Goal: Information Seeking & Learning: Compare options

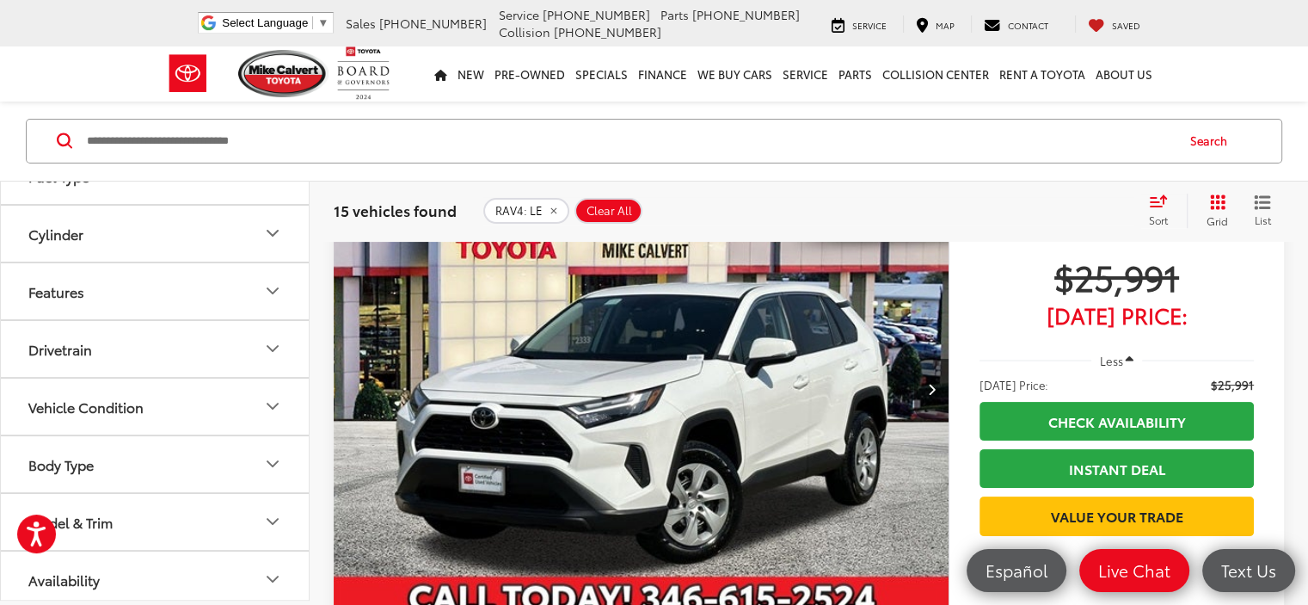
scroll to position [440, 0]
click at [231, 457] on button "Body Type" at bounding box center [156, 461] width 310 height 56
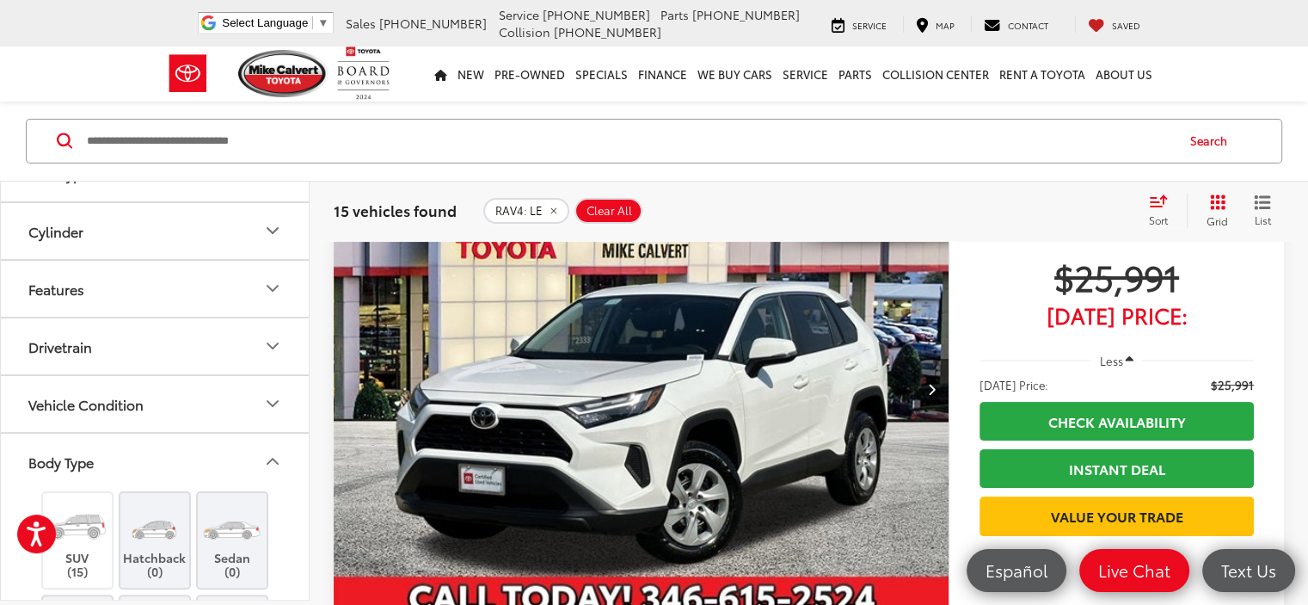
click at [231, 457] on button "Body Type" at bounding box center [156, 461] width 310 height 56
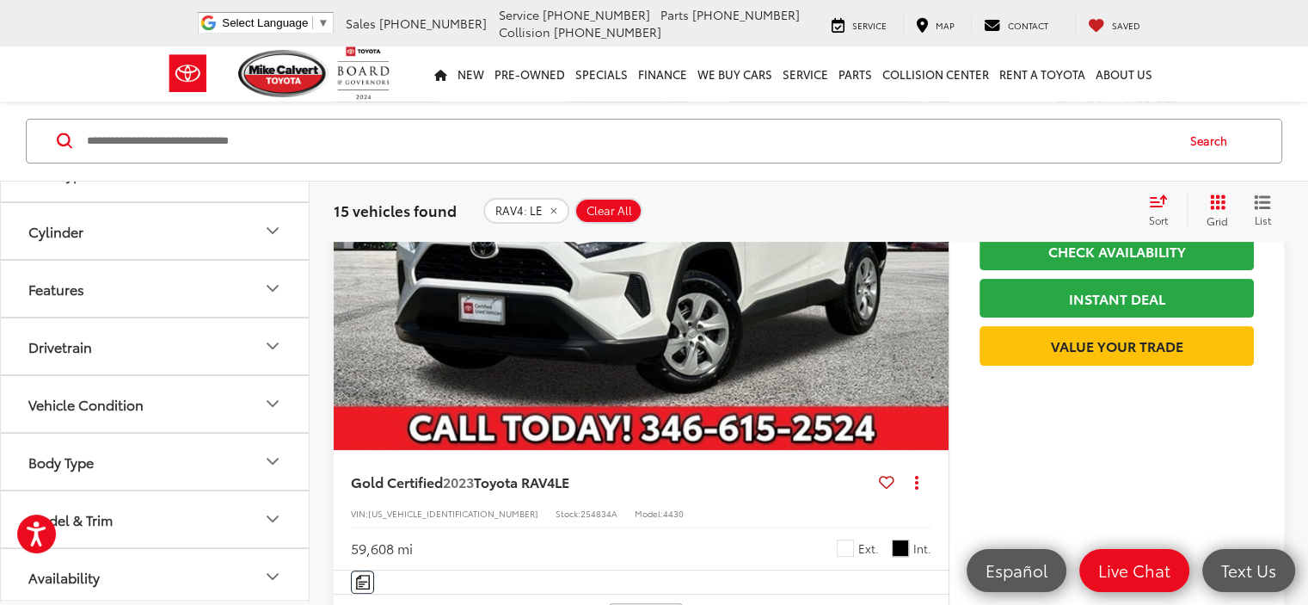
scroll to position [451, 0]
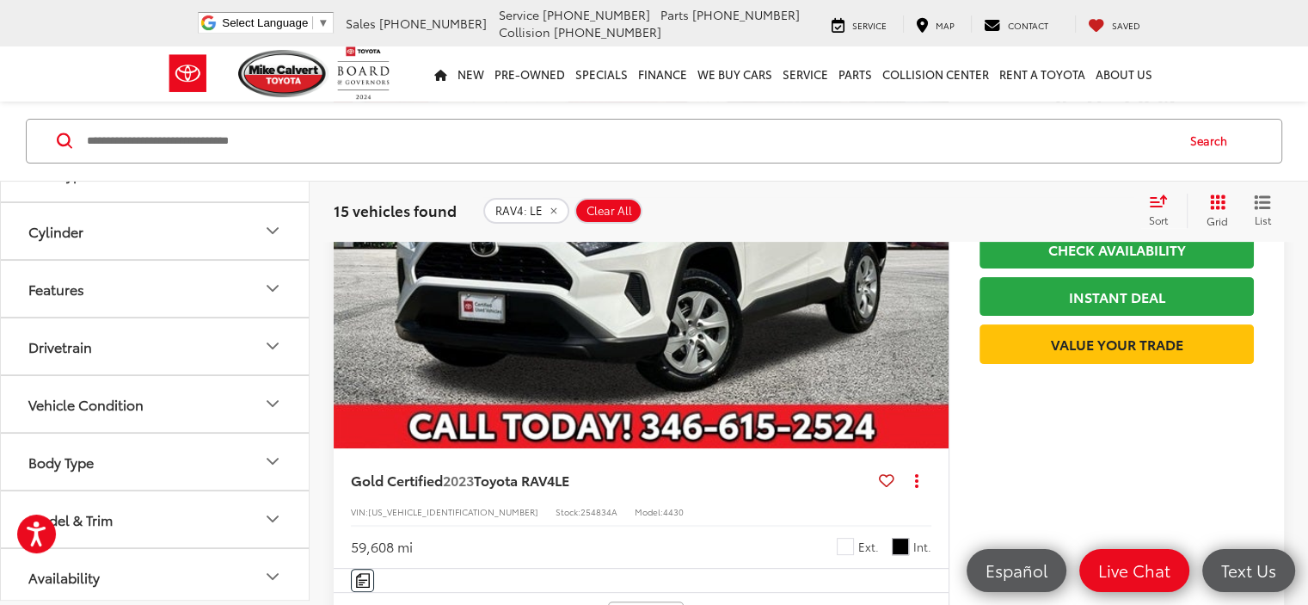
click at [220, 508] on button "Model & Trim" at bounding box center [156, 518] width 310 height 56
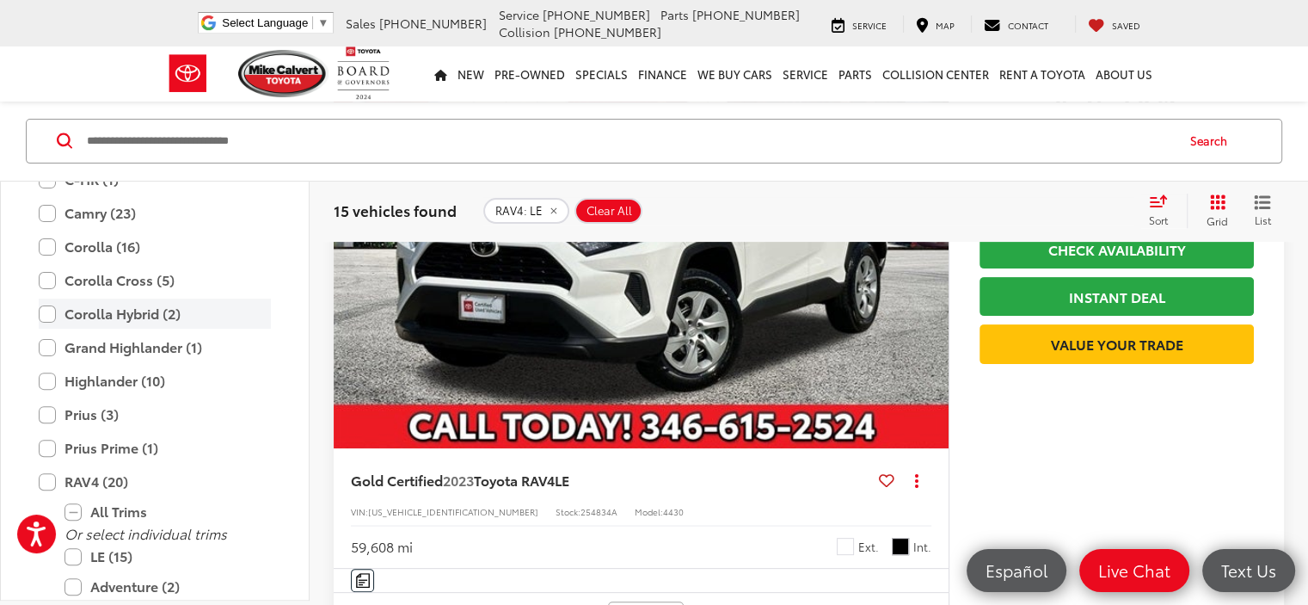
scroll to position [785, 0]
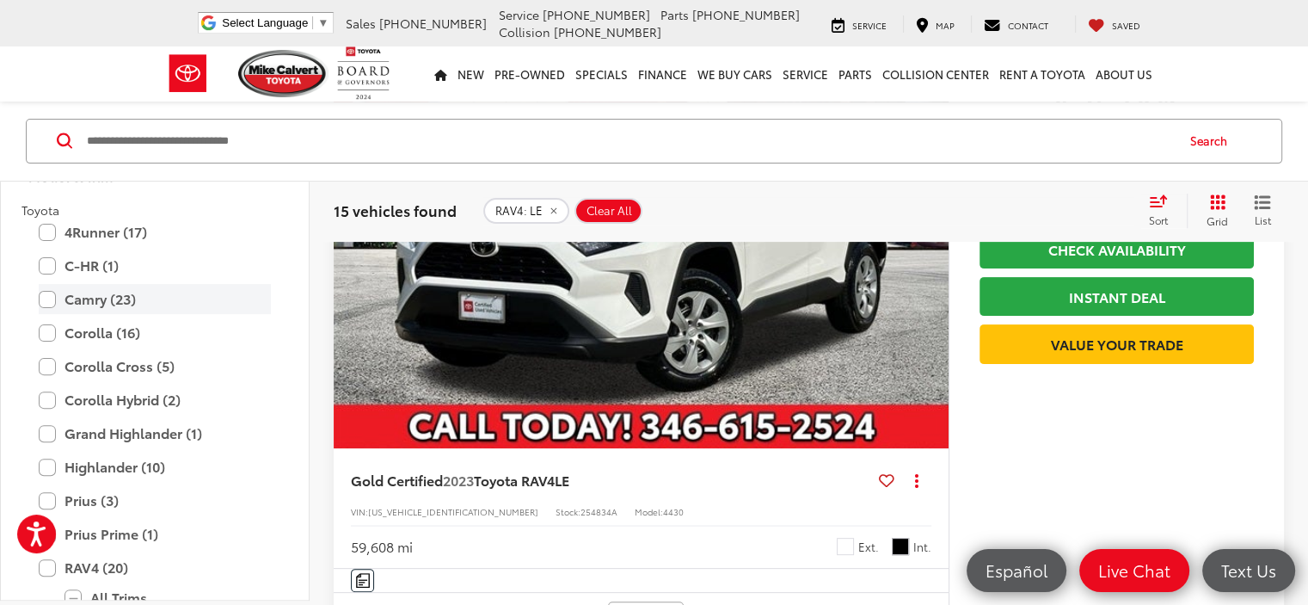
click at [114, 304] on label "Camry (23)" at bounding box center [155, 299] width 232 height 30
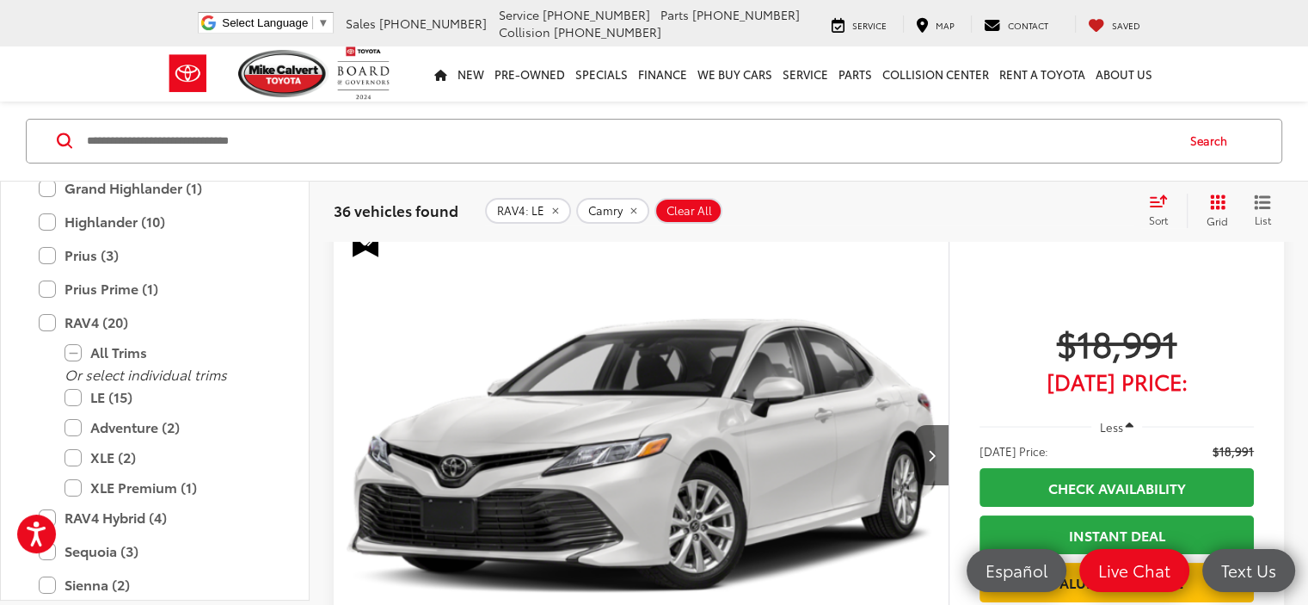
scroll to position [193, 0]
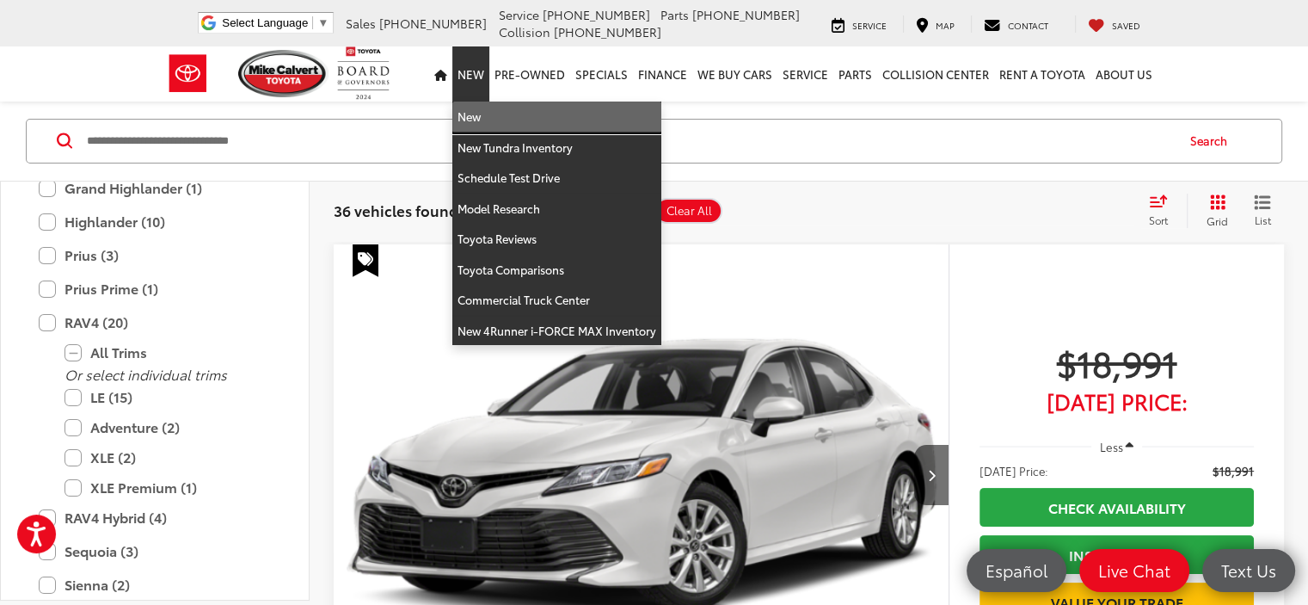
click at [486, 123] on link "New" at bounding box center [556, 117] width 209 height 31
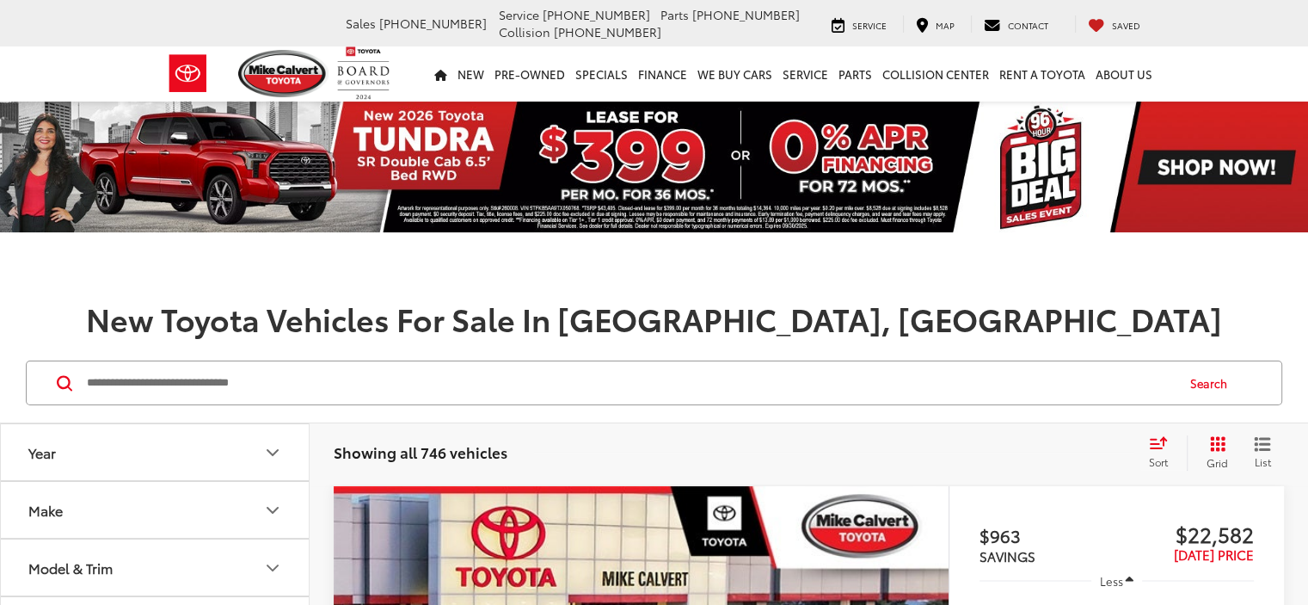
scroll to position [258, 0]
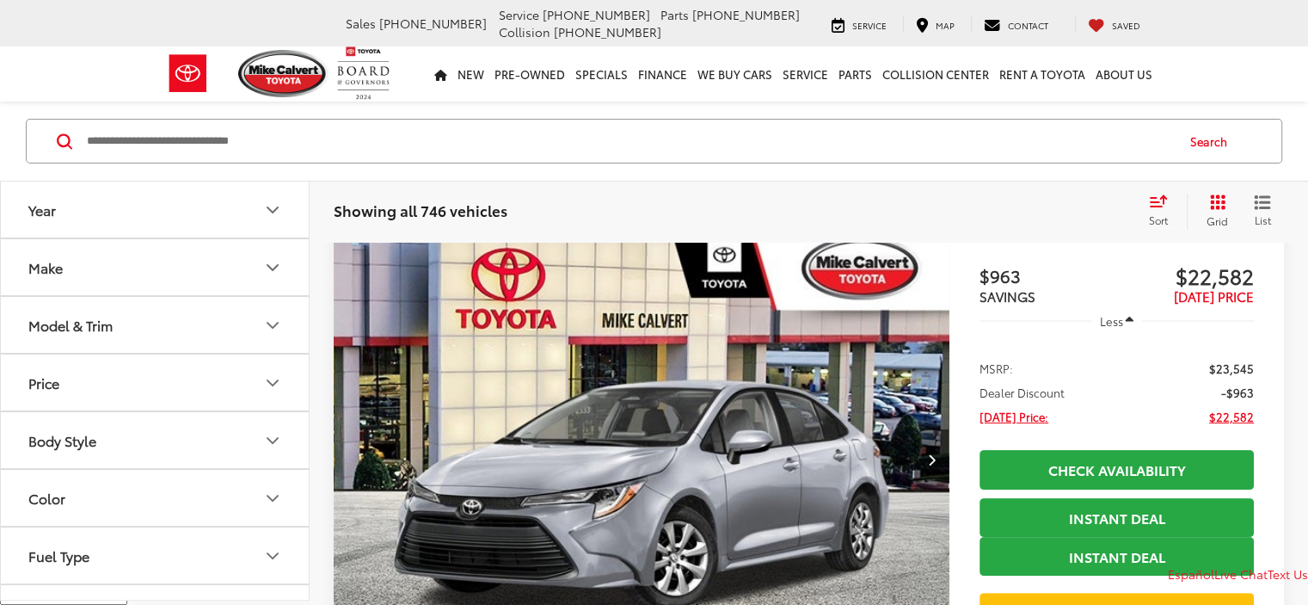
click at [260, 271] on button "Make" at bounding box center [156, 267] width 310 height 56
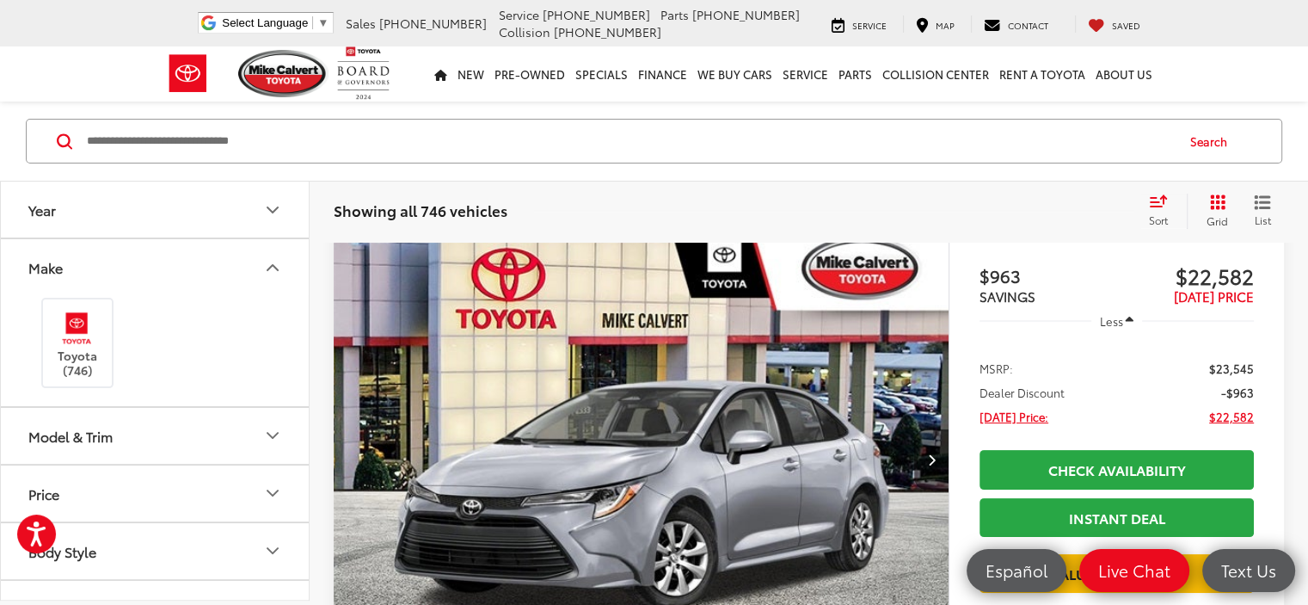
scroll to position [0, 0]
click at [262, 436] on icon "Model & Trim" at bounding box center [272, 435] width 21 height 21
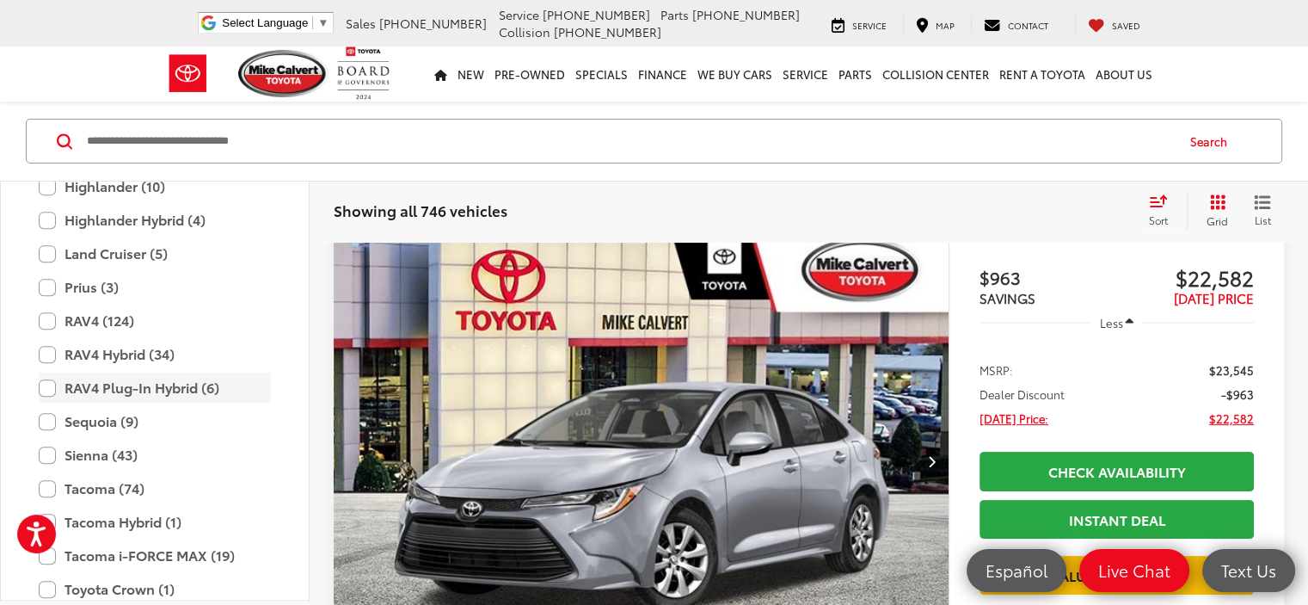
scroll to position [850, 0]
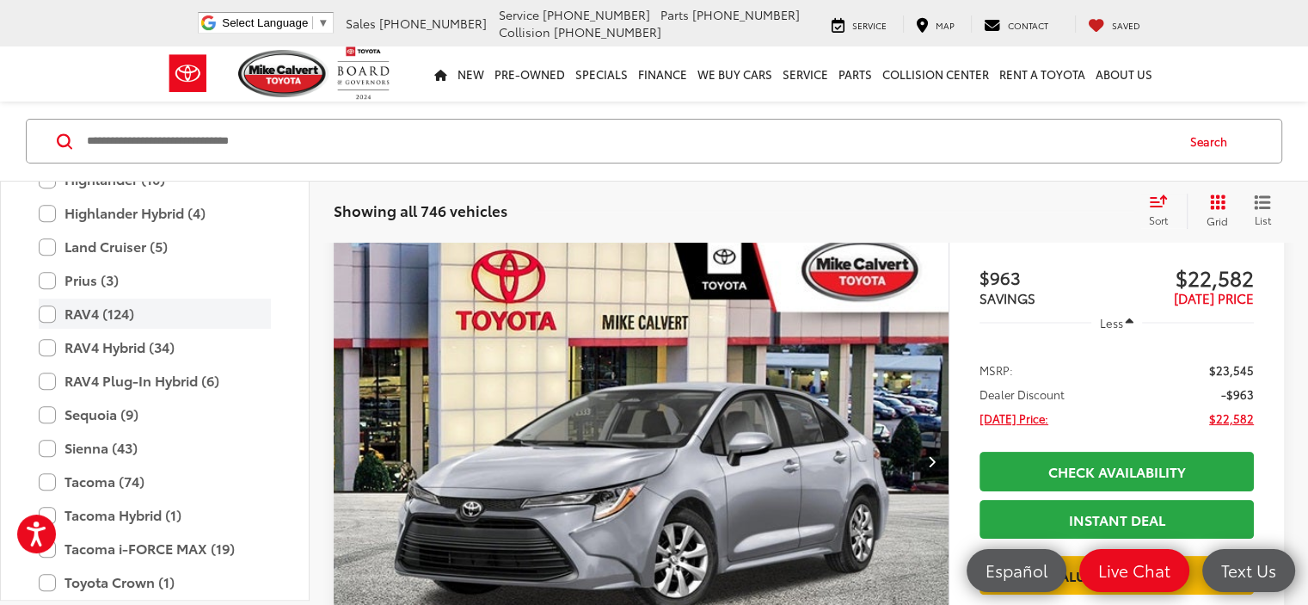
click at [58, 306] on label "RAV4 (124)" at bounding box center [155, 314] width 232 height 30
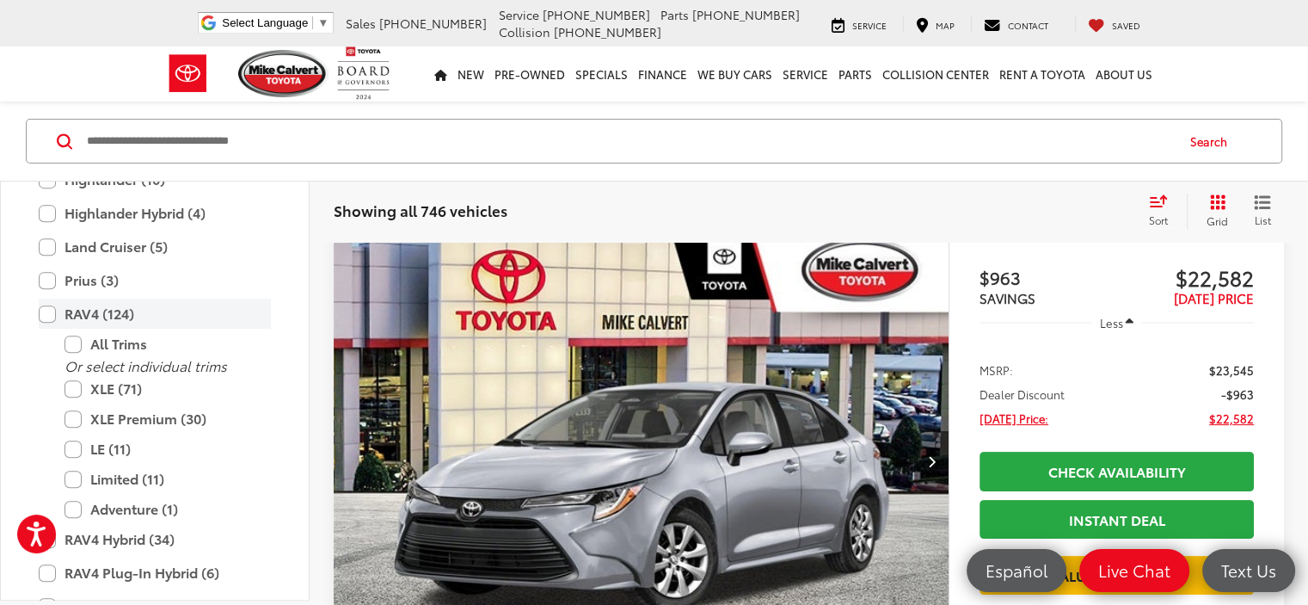
scroll to position [241, 0]
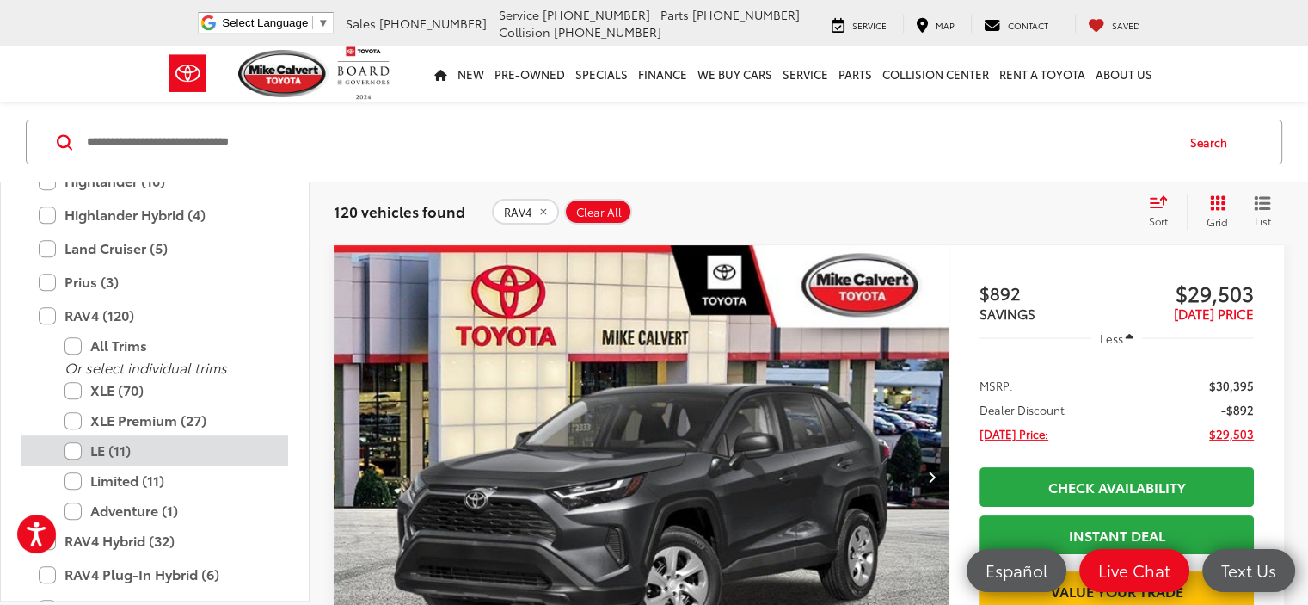
click at [79, 447] on label "LE (11)" at bounding box center [168, 450] width 206 height 30
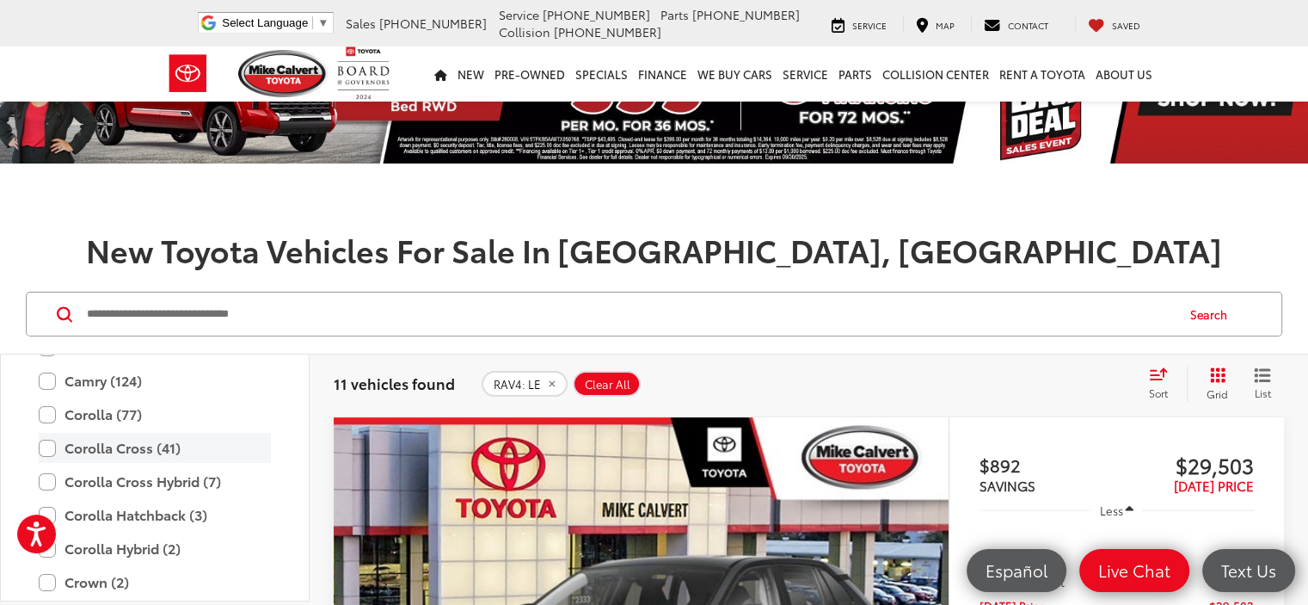
scroll to position [334, 0]
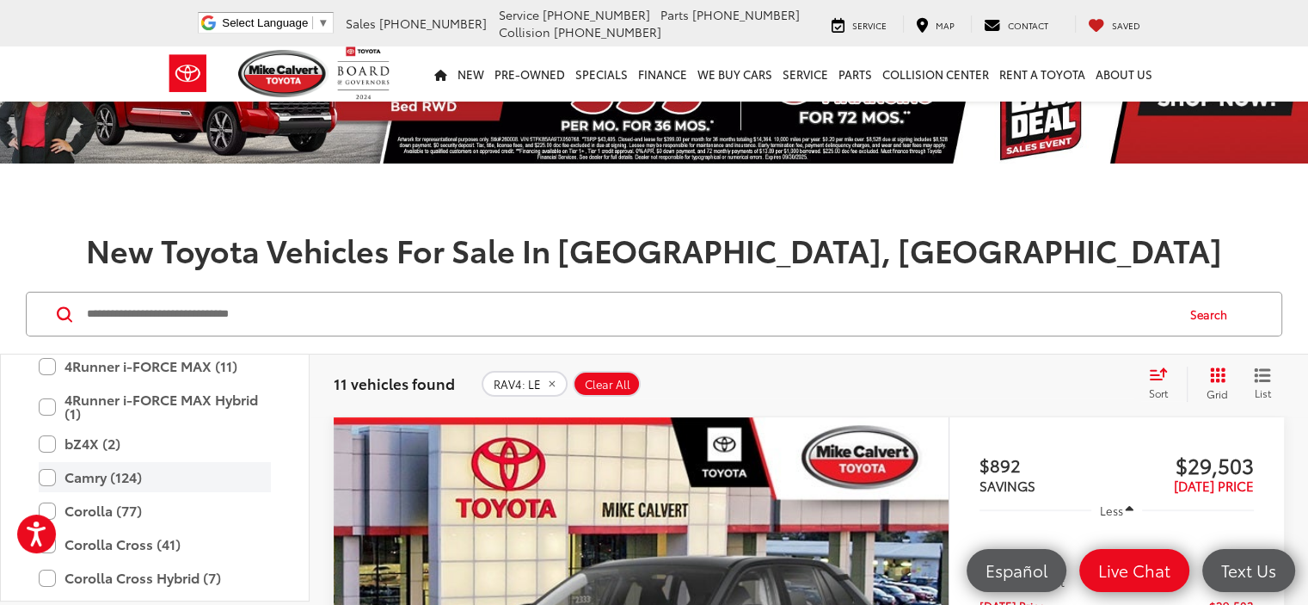
click at [108, 471] on label "Camry (124)" at bounding box center [155, 477] width 232 height 30
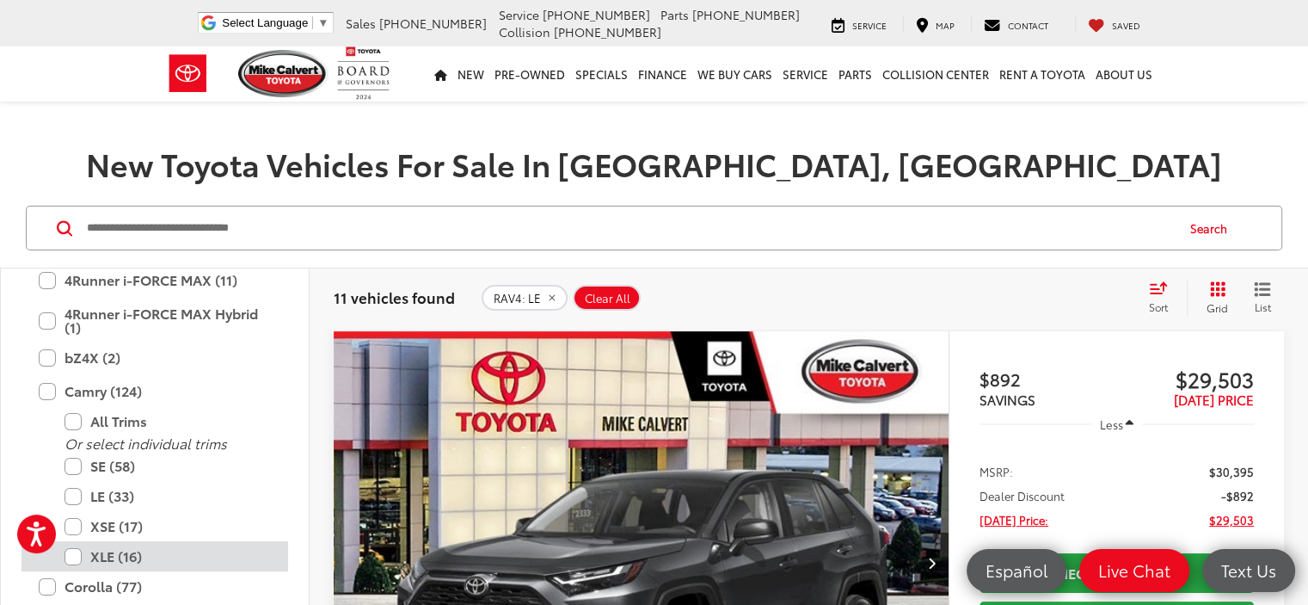
scroll to position [241, 0]
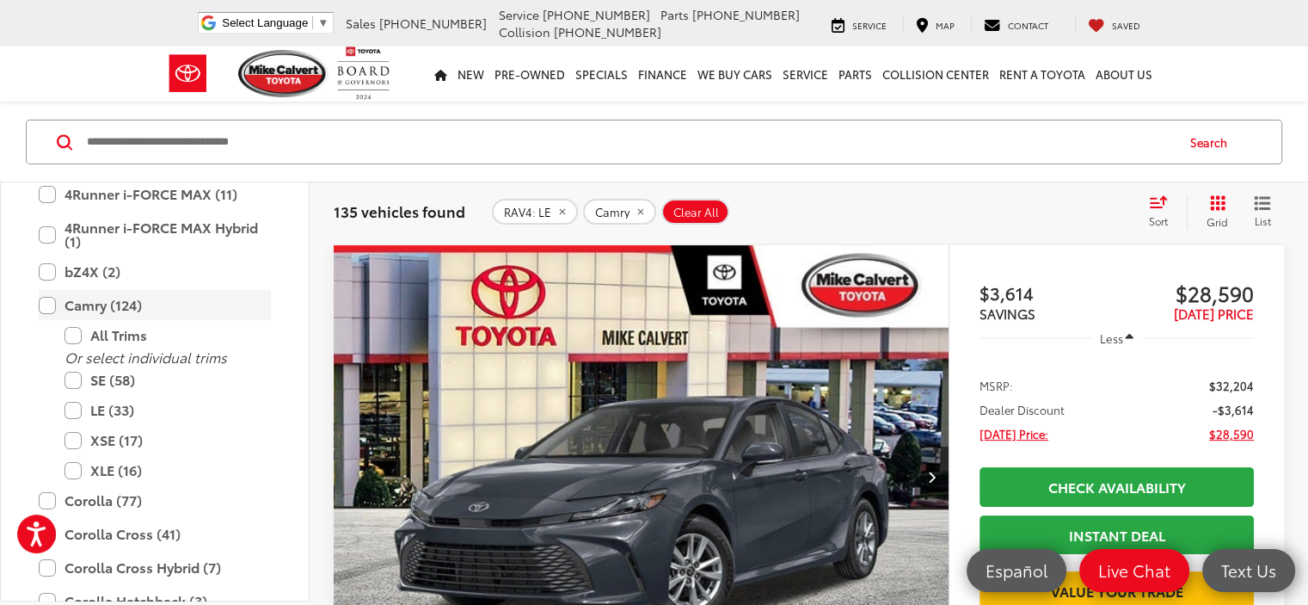
click at [49, 304] on label "Camry (124)" at bounding box center [155, 305] width 232 height 30
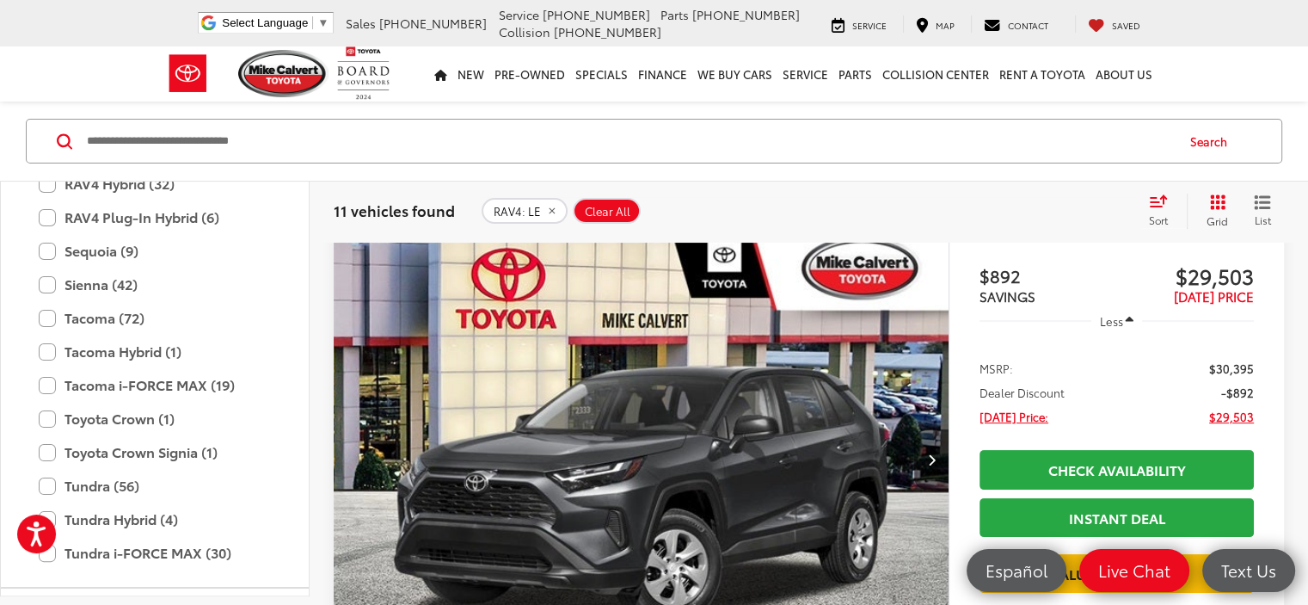
scroll to position [172, 0]
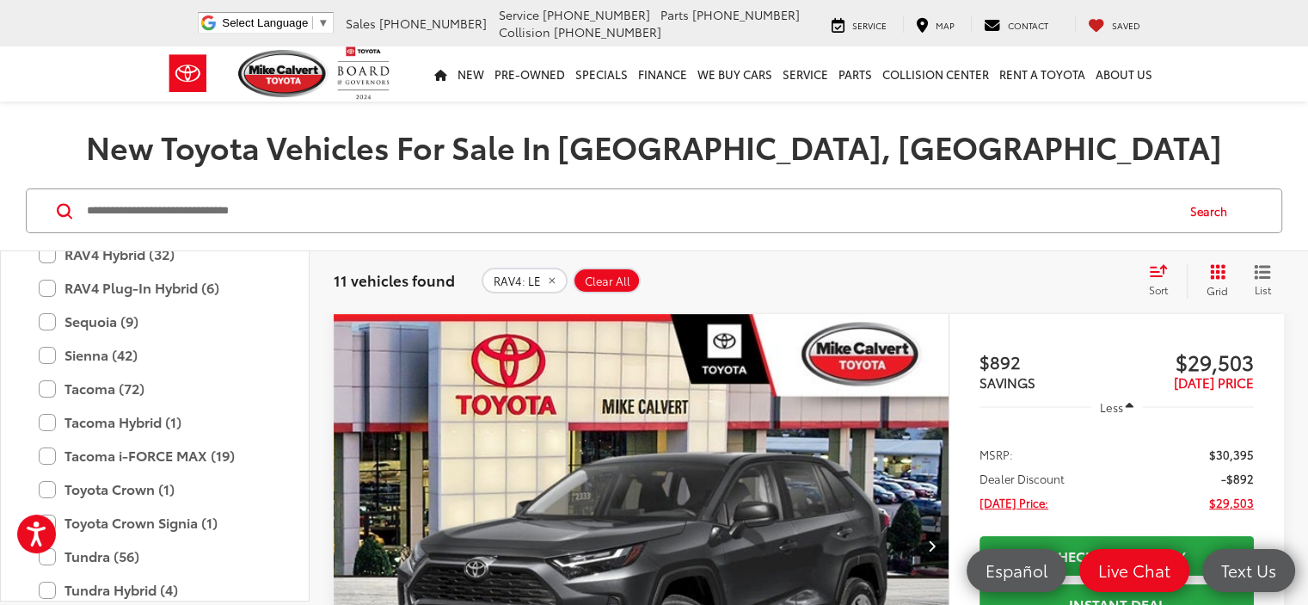
click at [946, 268] on div "RAV4: LE Clear All + 0" at bounding box center [808, 281] width 652 height 26
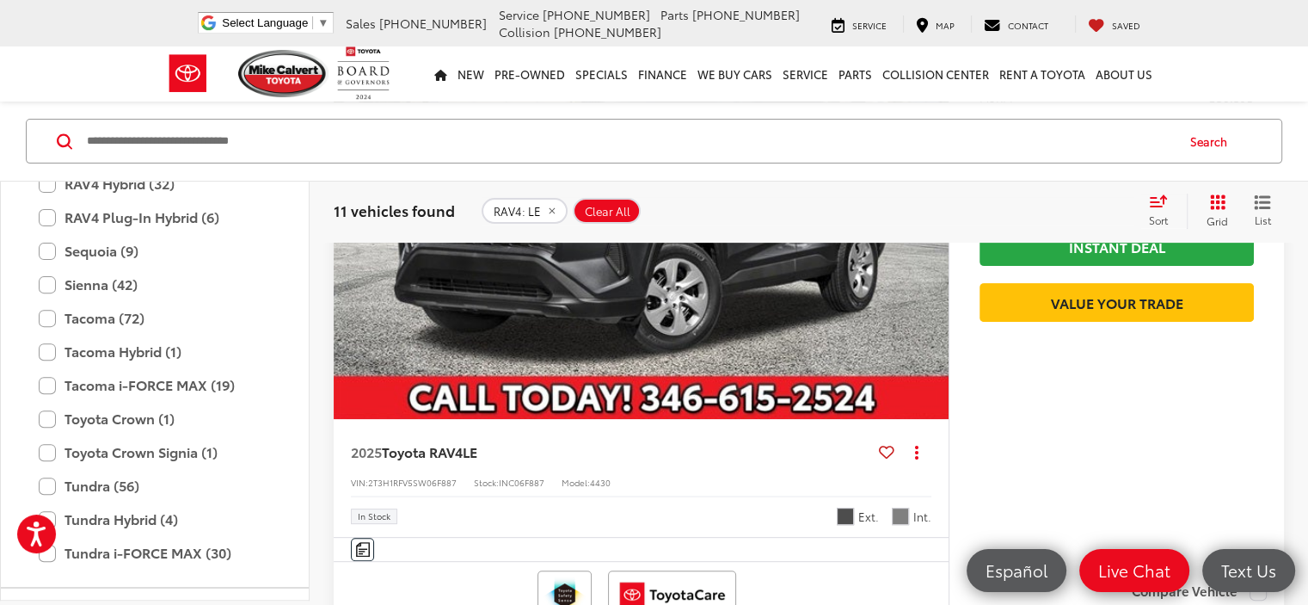
scroll to position [1058, 0]
